Goal: Task Accomplishment & Management: Manage account settings

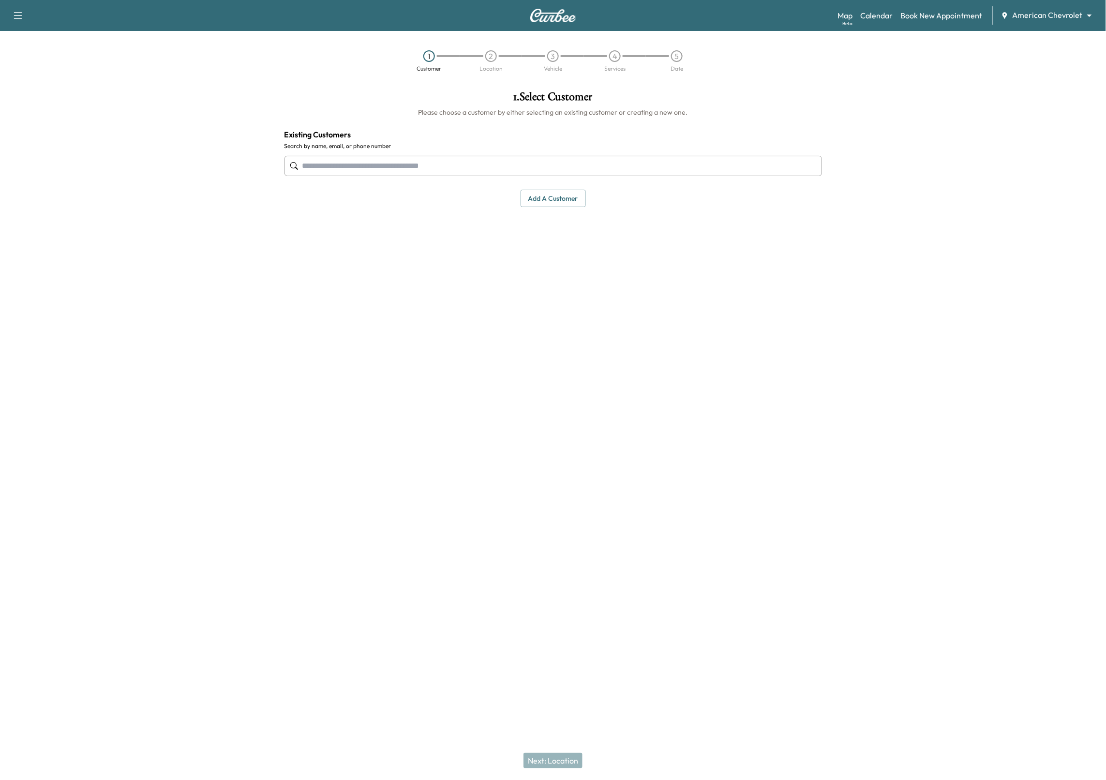
click at [1071, 13] on body "Support Log Out Map Beta Calendar Book New Appointment American Chevrolet *****…" at bounding box center [553, 390] width 1106 height 780
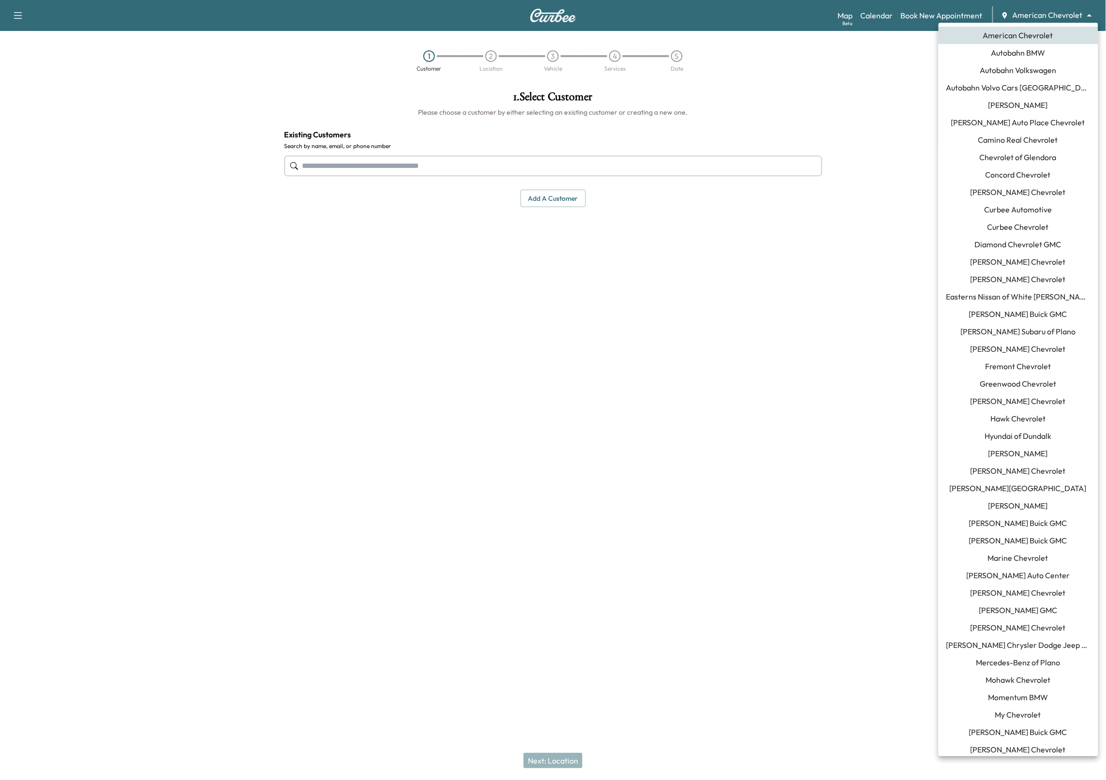
scroll to position [337, 0]
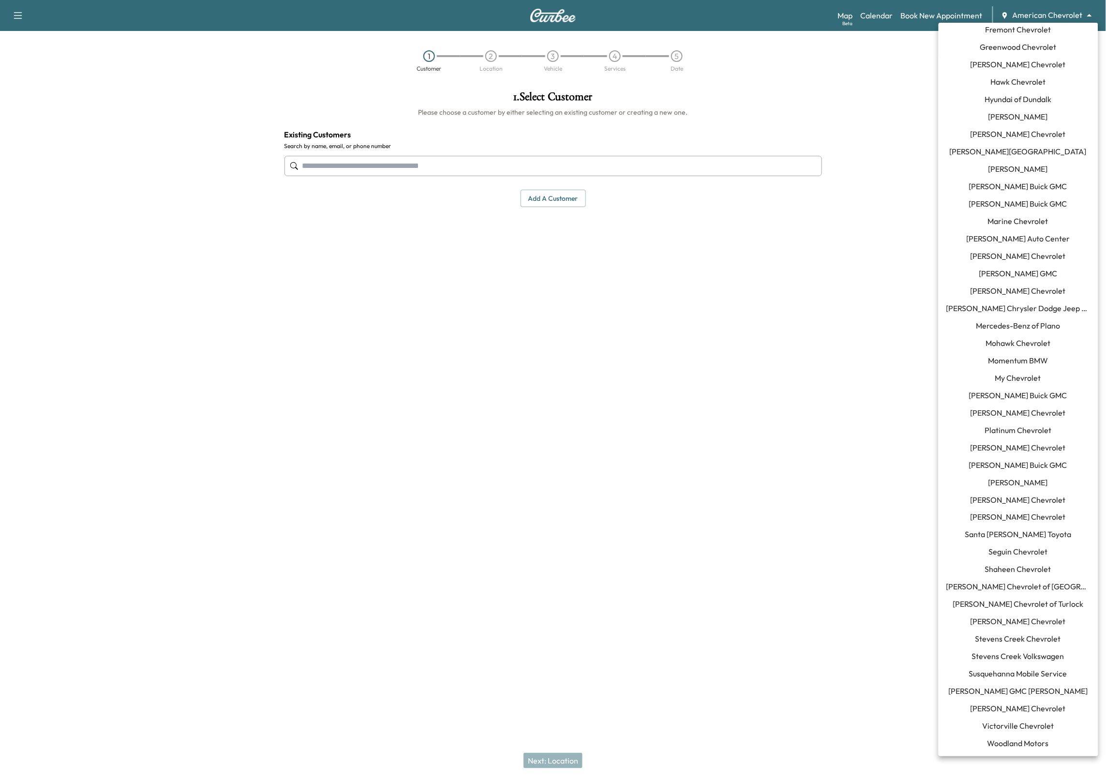
click at [996, 674] on span "Susquehanna Mobile Service" at bounding box center [1018, 674] width 98 height 12
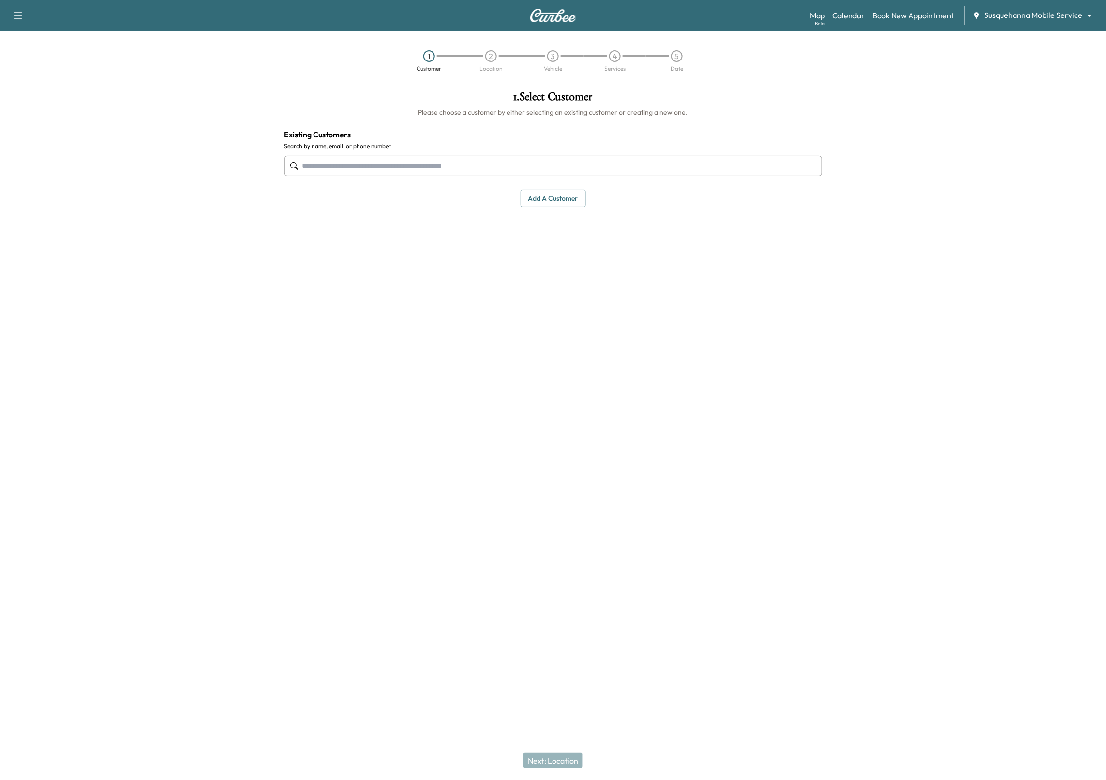
click at [851, 23] on div "Map Beta Calendar Book New Appointment Susquehanna Mobile Service ******** ​" at bounding box center [954, 15] width 288 height 18
click at [852, 18] on link "Calendar" at bounding box center [849, 16] width 32 height 12
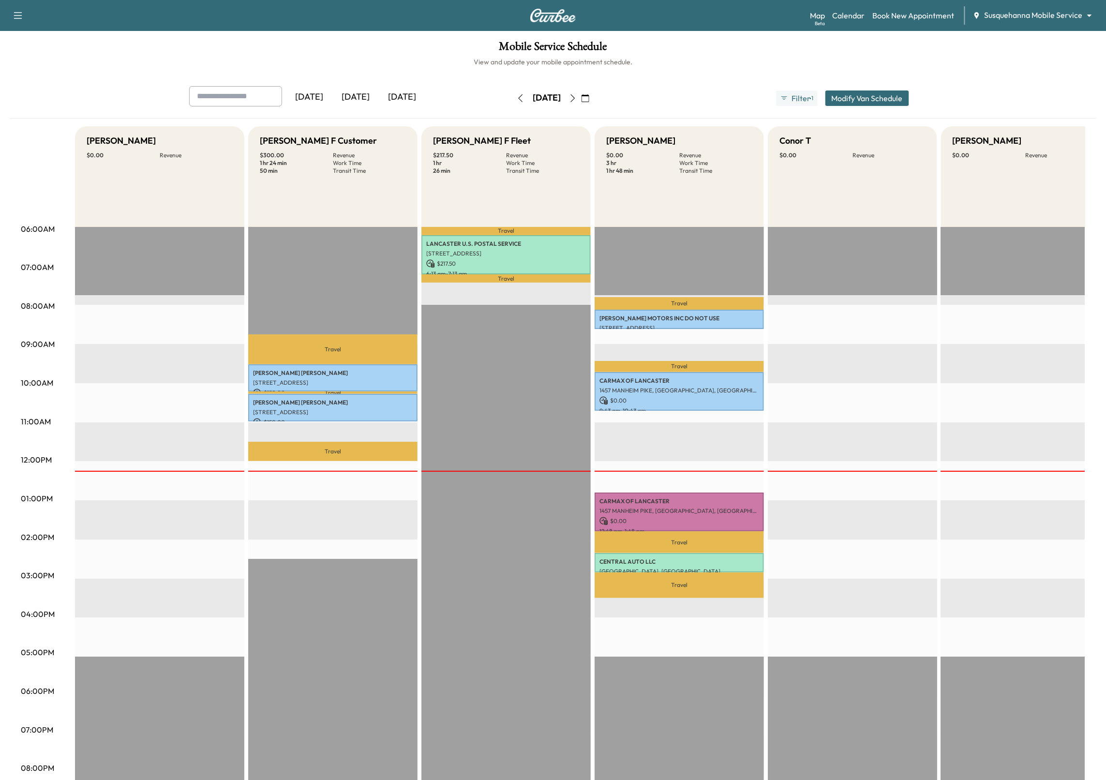
click at [517, 100] on icon "button" at bounding box center [521, 98] width 8 height 8
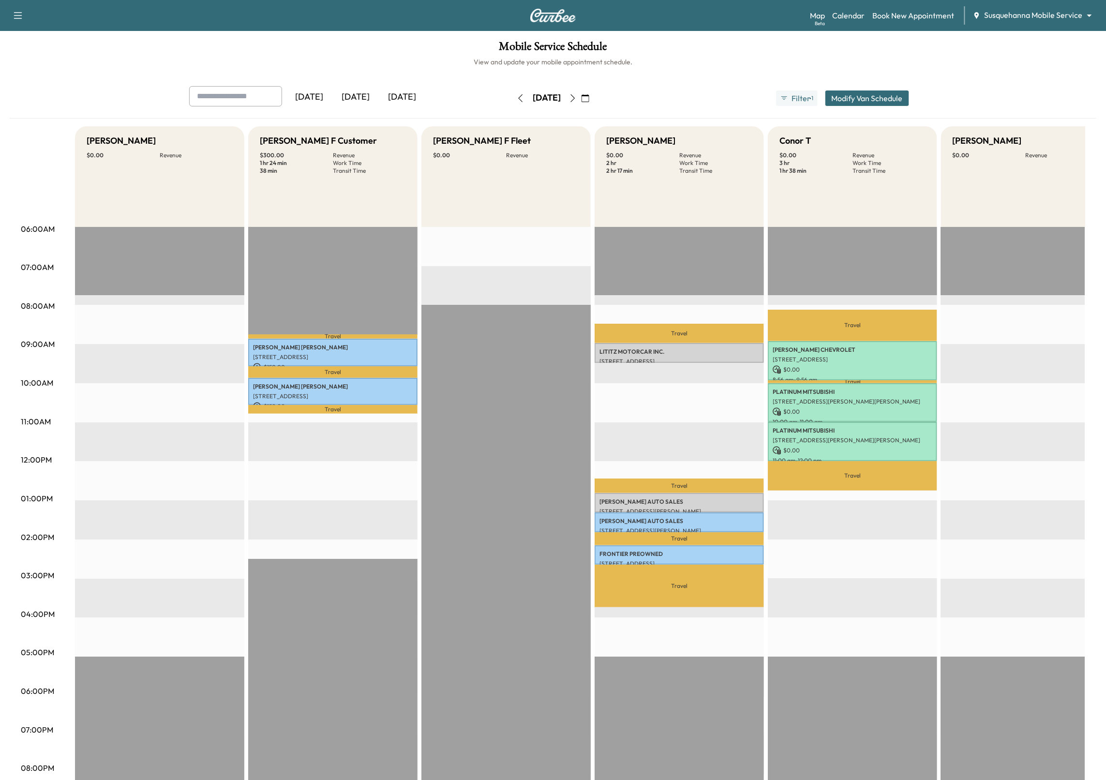
click at [577, 101] on icon "button" at bounding box center [573, 98] width 8 height 8
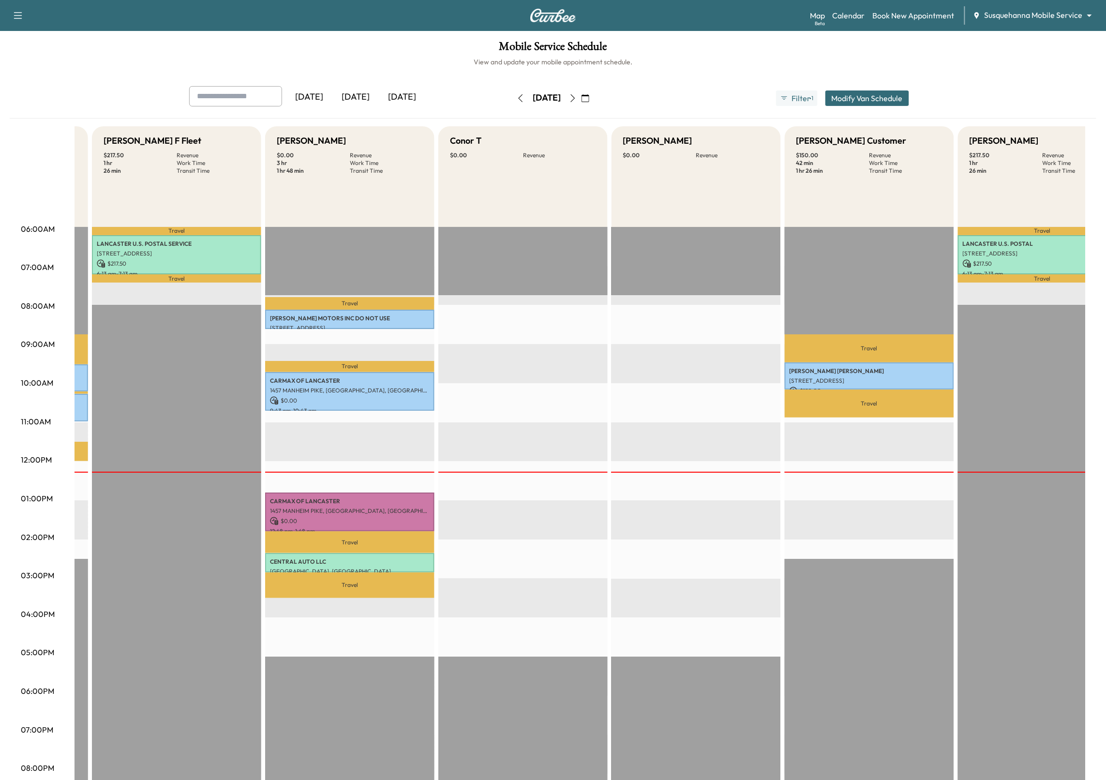
scroll to position [0, 368]
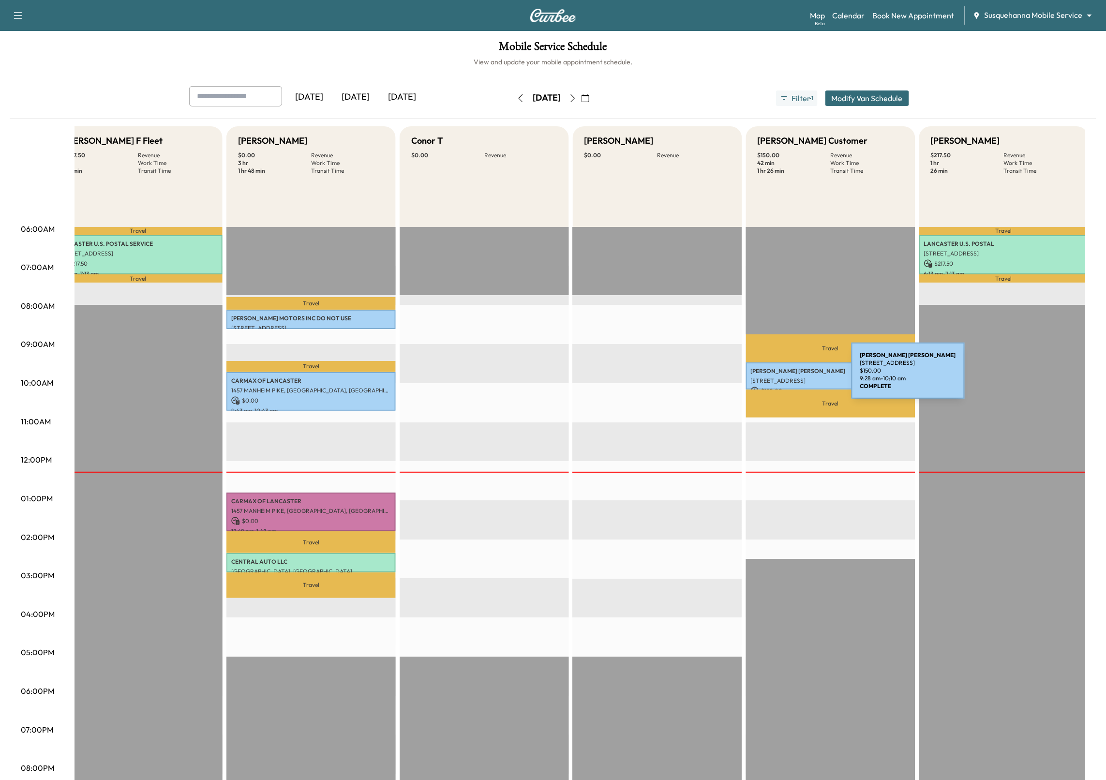
click at [779, 377] on p "[STREET_ADDRESS]" at bounding box center [831, 381] width 160 height 8
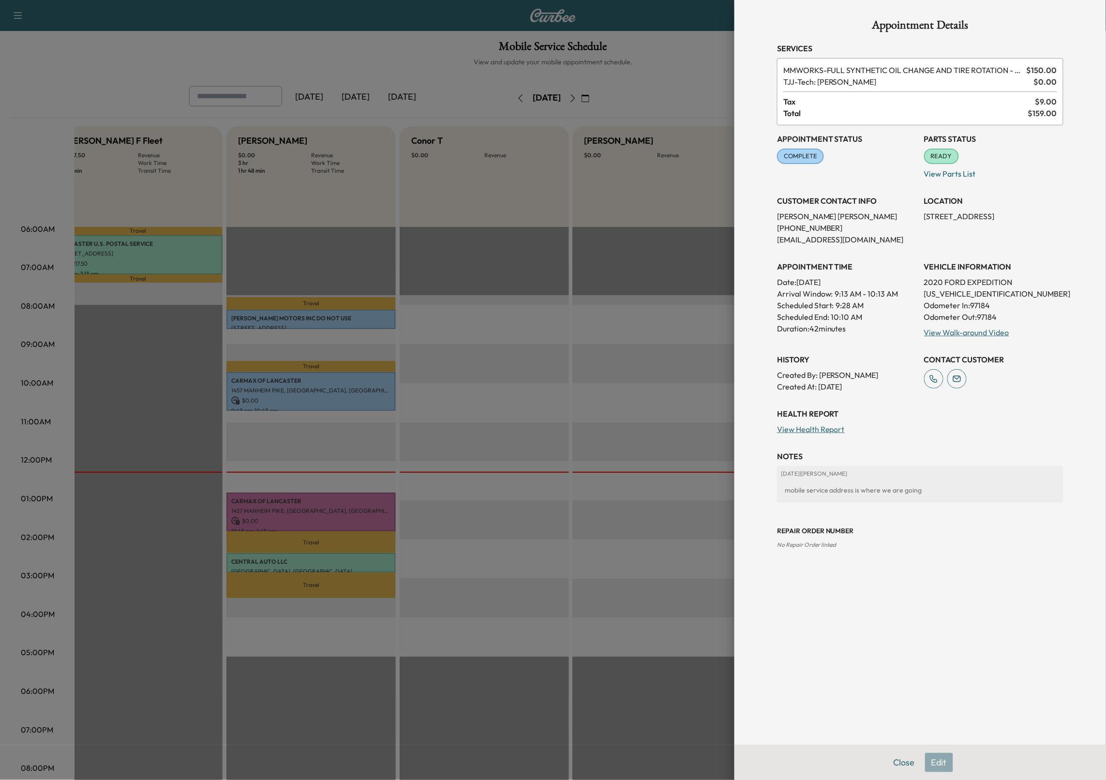
click at [577, 286] on div at bounding box center [553, 390] width 1106 height 780
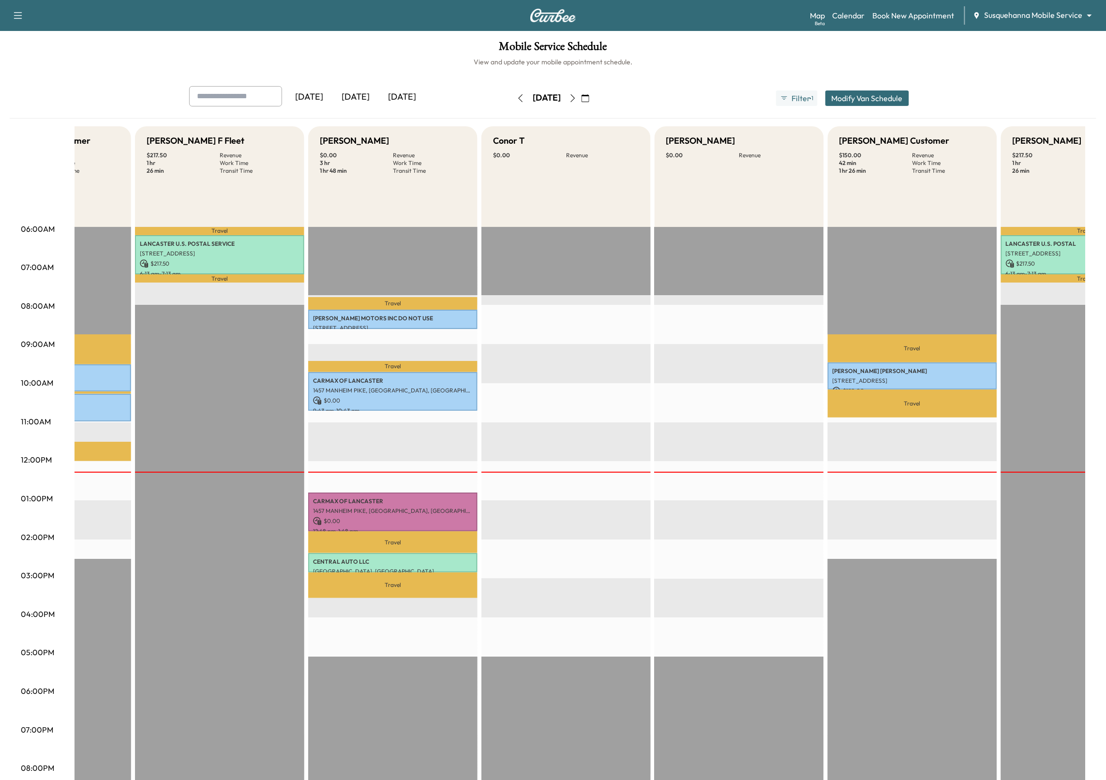
scroll to position [0, 287]
click at [517, 98] on icon "button" at bounding box center [521, 98] width 8 height 8
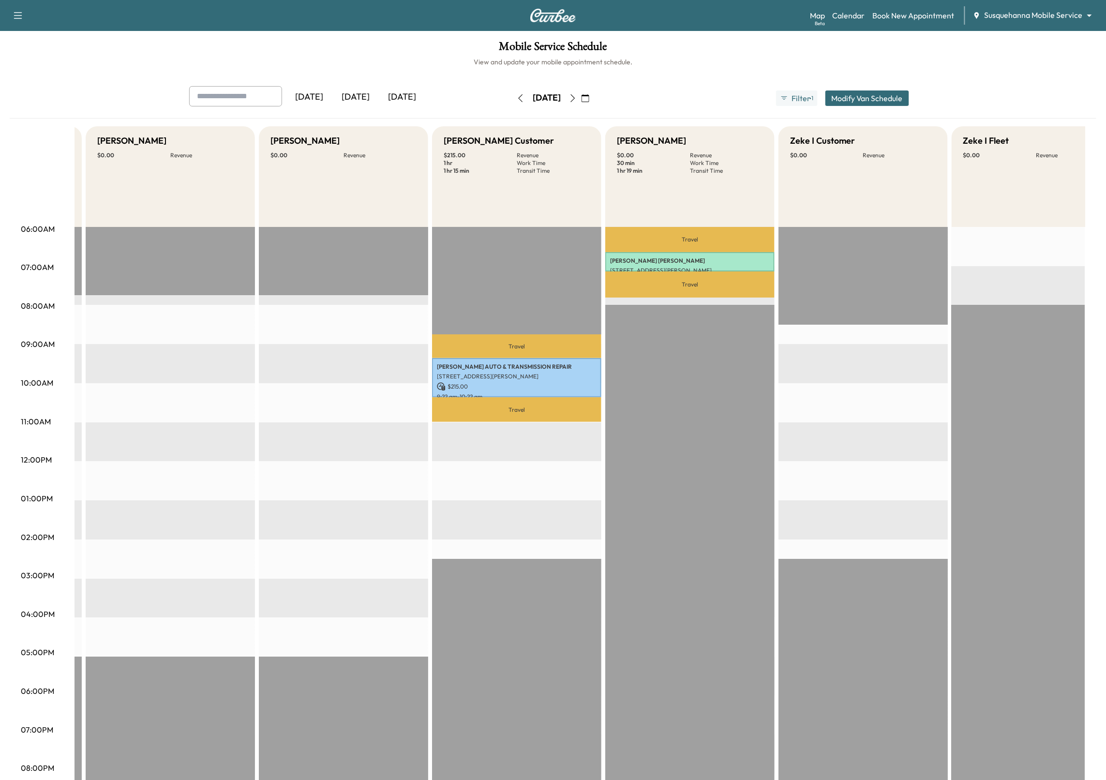
scroll to position [0, 1757]
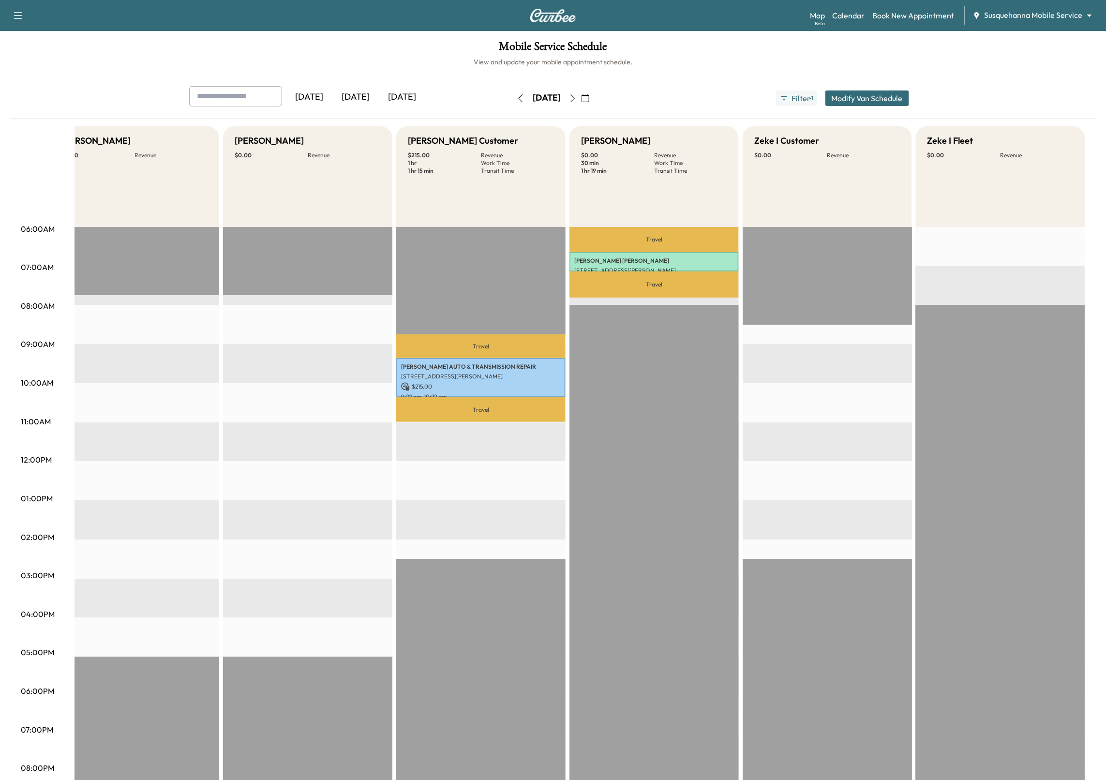
click at [519, 99] on icon "button" at bounding box center [521, 98] width 4 height 8
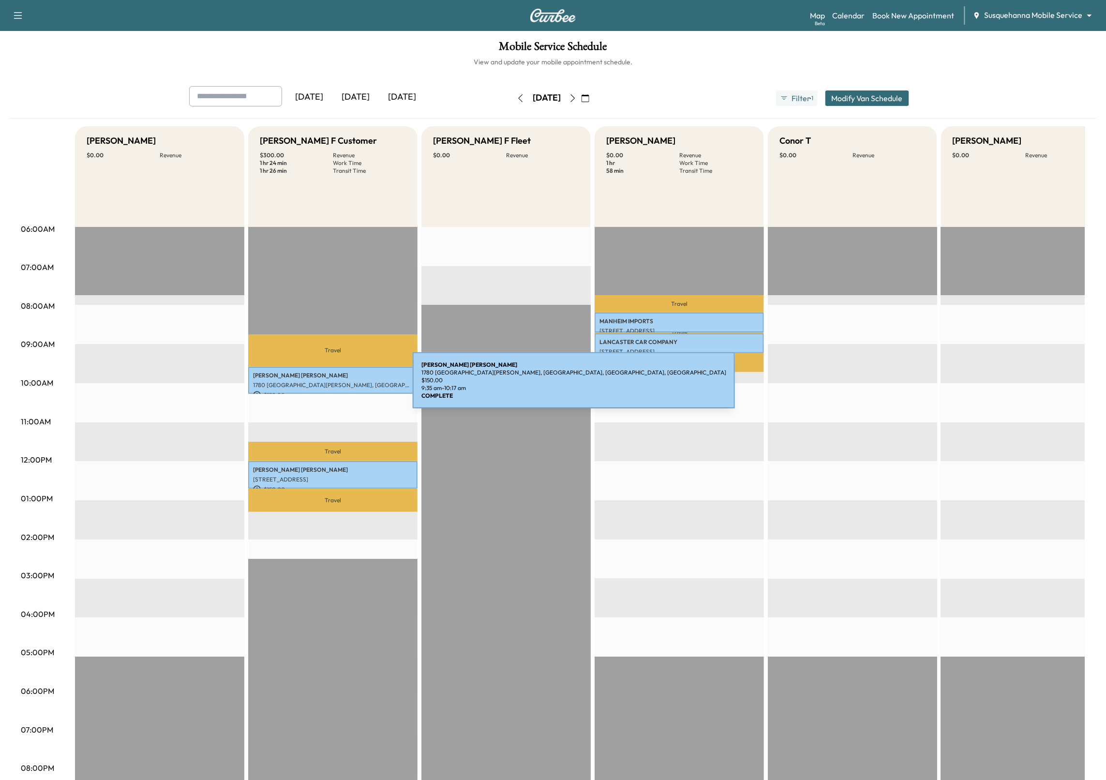
click at [340, 386] on p "1780 [GEOGRAPHIC_DATA][PERSON_NAME], [GEOGRAPHIC_DATA], [GEOGRAPHIC_DATA], [GEO…" at bounding box center [333, 385] width 160 height 8
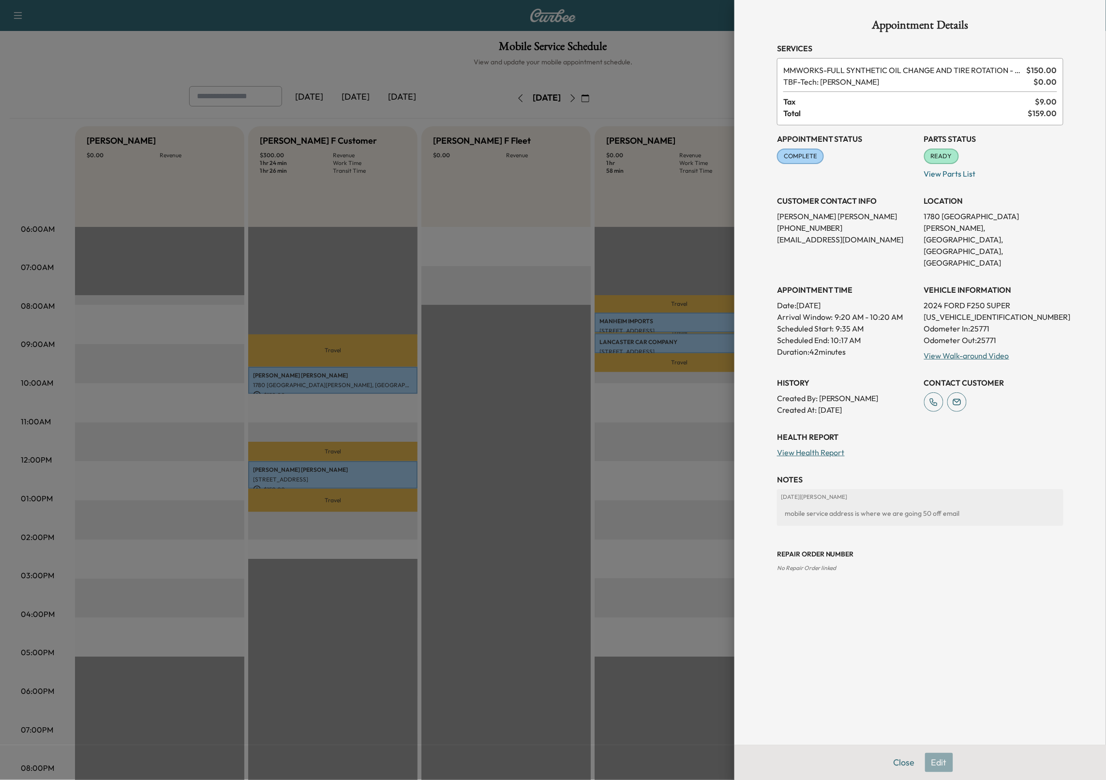
drag, startPoint x: 814, startPoint y: 389, endPoint x: 872, endPoint y: 387, distance: 57.6
click at [871, 404] on p "Created At : [DATE]" at bounding box center [846, 410] width 139 height 12
click at [872, 404] on p "Created At : [DATE]" at bounding box center [846, 410] width 139 height 12
click at [387, 474] on div at bounding box center [553, 390] width 1106 height 780
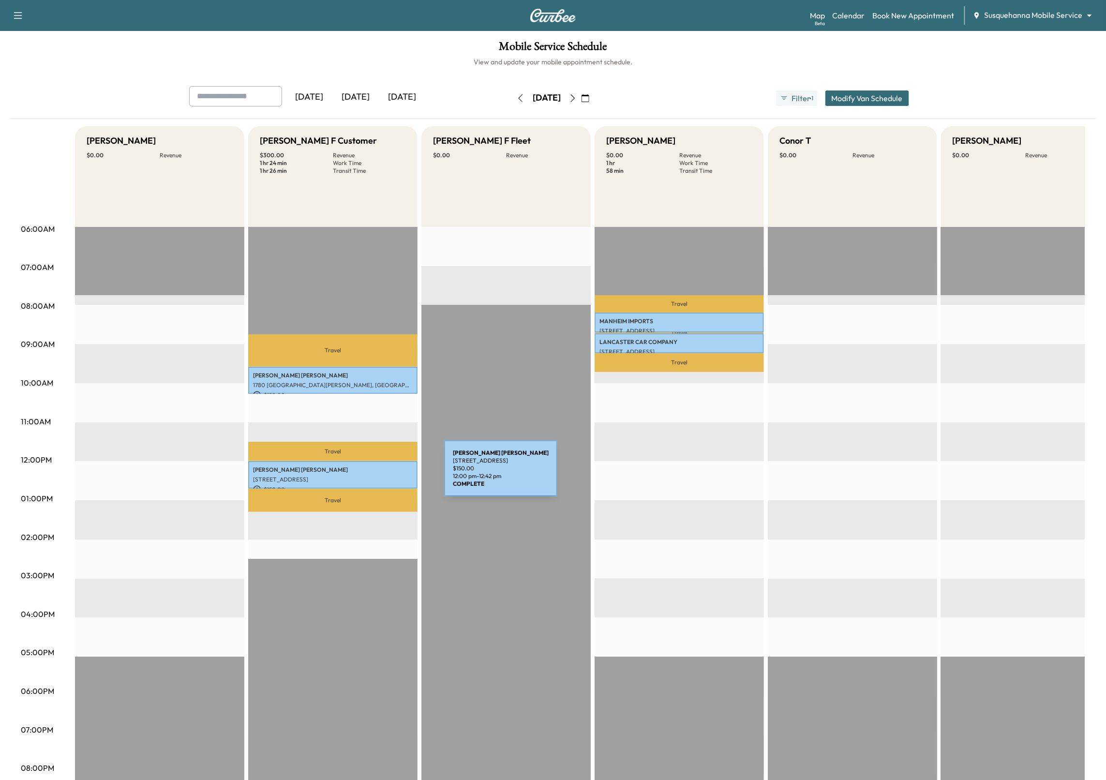
click at [372, 474] on div "[PERSON_NAME] [STREET_ADDRESS] $ 150.00 12:00 pm - 12:42 pm" at bounding box center [332, 475] width 169 height 28
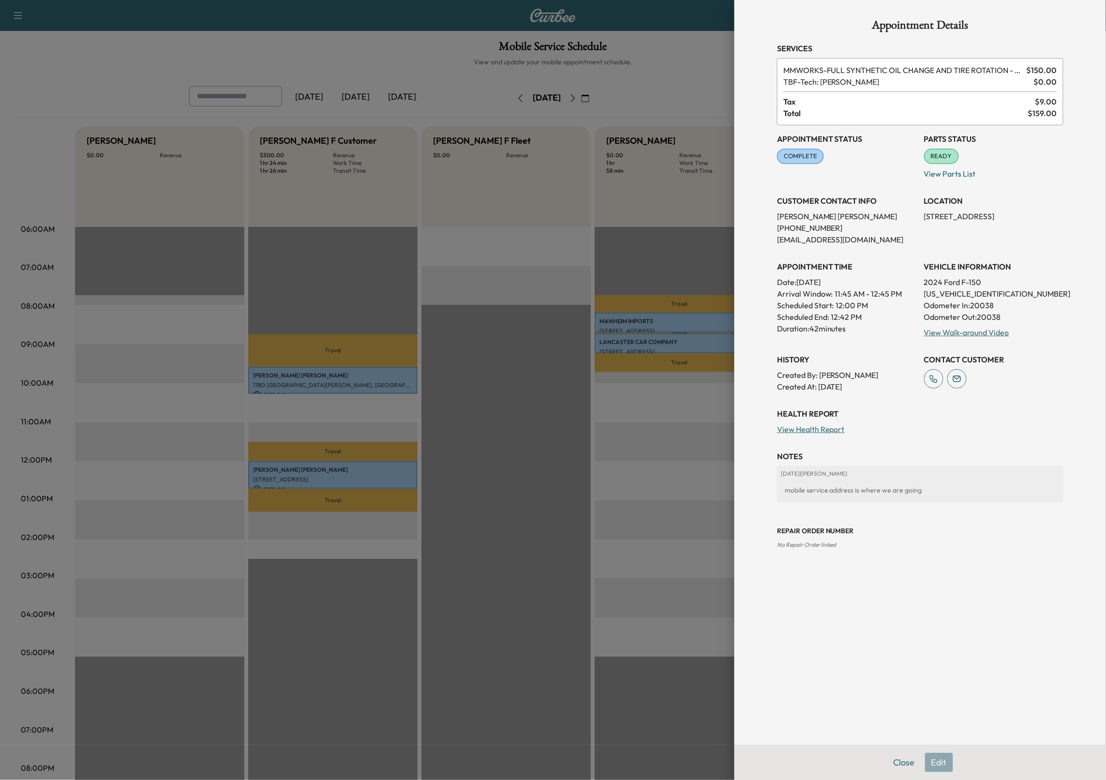
click at [647, 464] on div at bounding box center [553, 390] width 1106 height 780
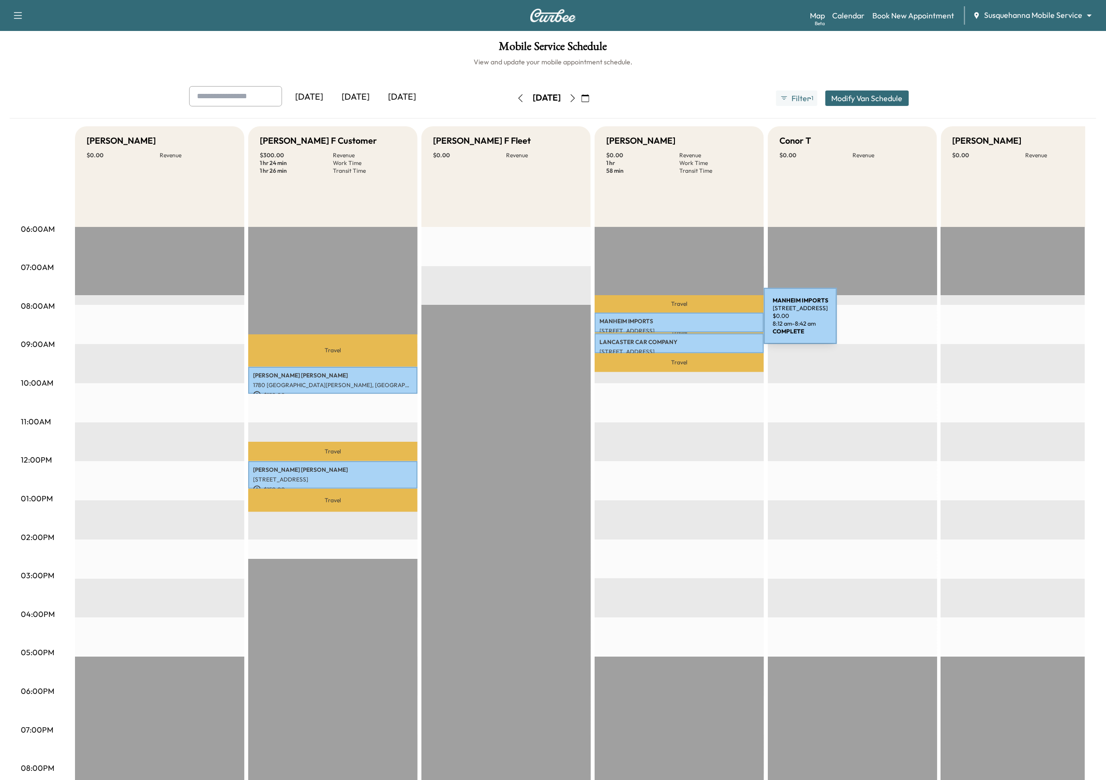
click at [691, 322] on p "MANHEIM IMPORTS" at bounding box center [679, 321] width 160 height 8
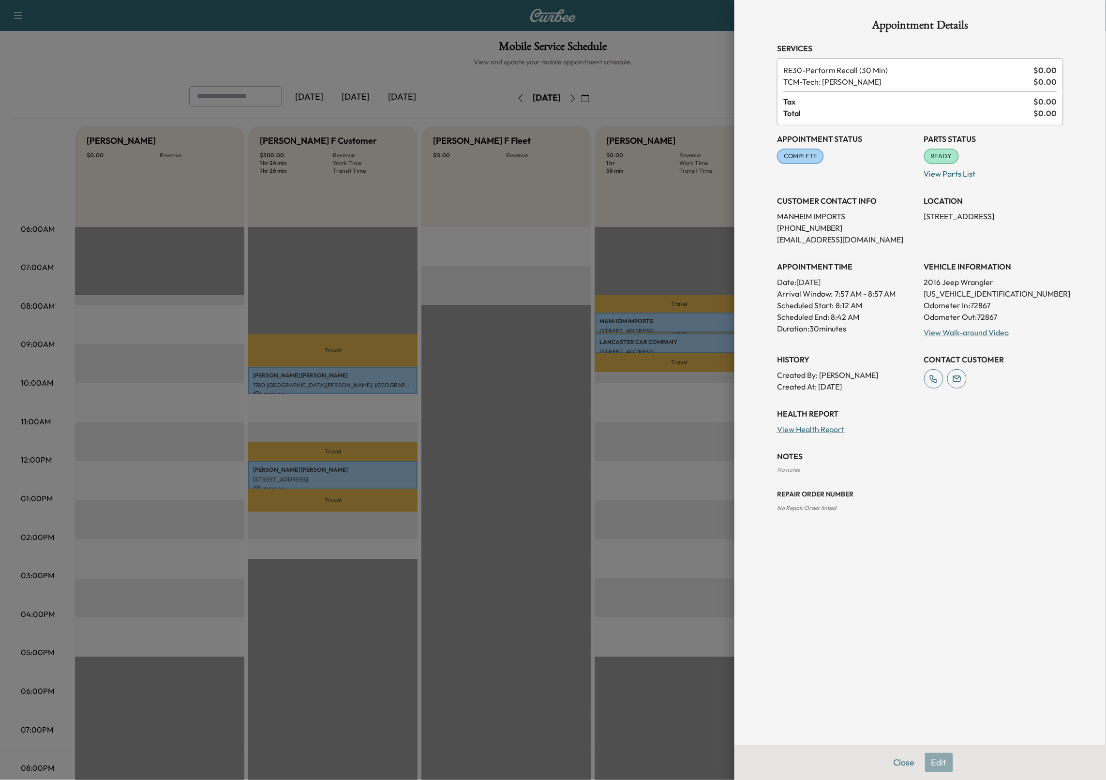
click at [720, 421] on div at bounding box center [553, 390] width 1106 height 780
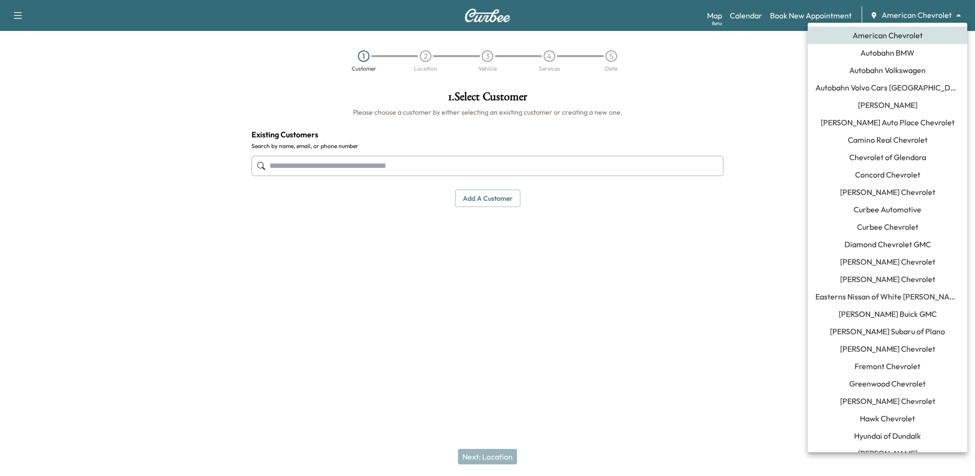
click at [923, 14] on body "Support Log Out Map Beta Calendar Book New Appointment American Chevrolet *****…" at bounding box center [487, 238] width 975 height 476
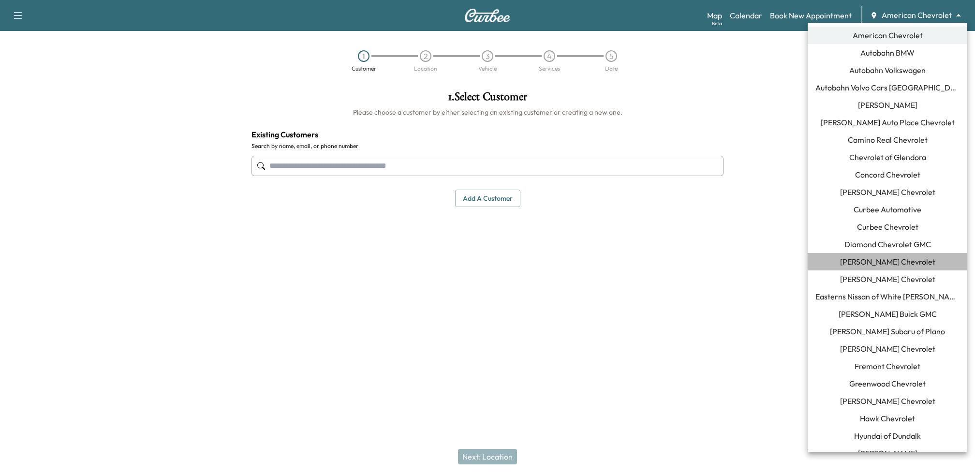
click at [890, 263] on span "[PERSON_NAME] Chevrolet" at bounding box center [887, 262] width 95 height 12
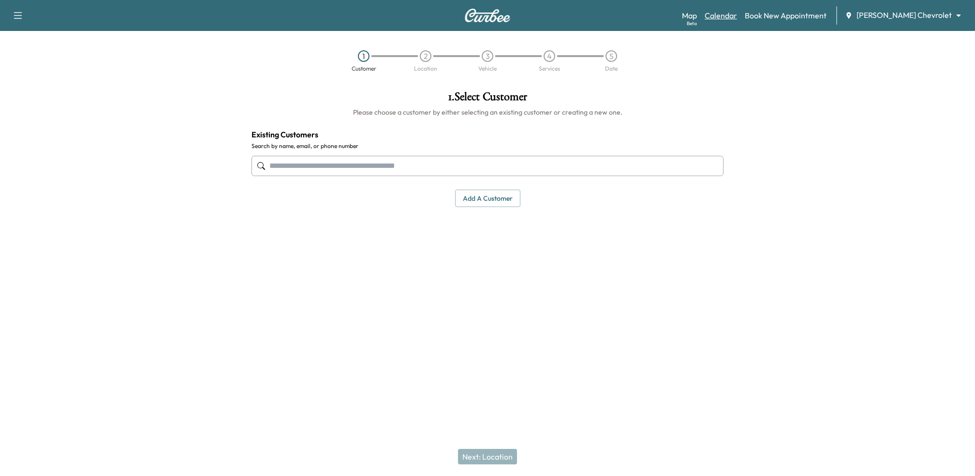
click at [736, 18] on link "Calendar" at bounding box center [721, 16] width 32 height 12
